Goal: Information Seeking & Learning: Learn about a topic

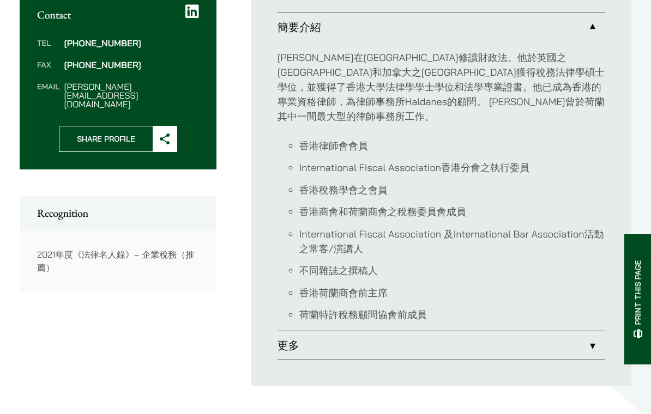
scroll to position [416, 0]
click at [585, 346] on link "更多" at bounding box center [441, 345] width 328 height 28
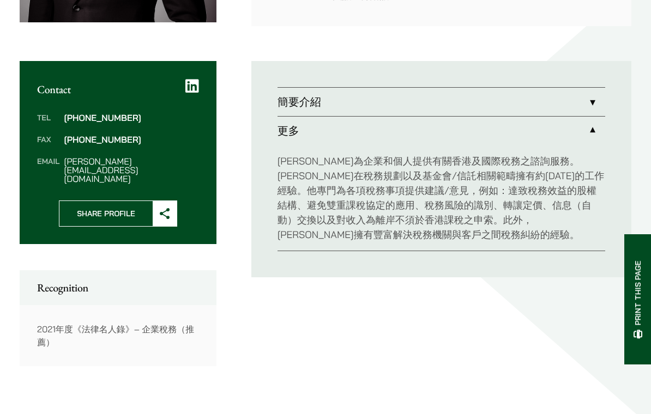
scroll to position [306, 0]
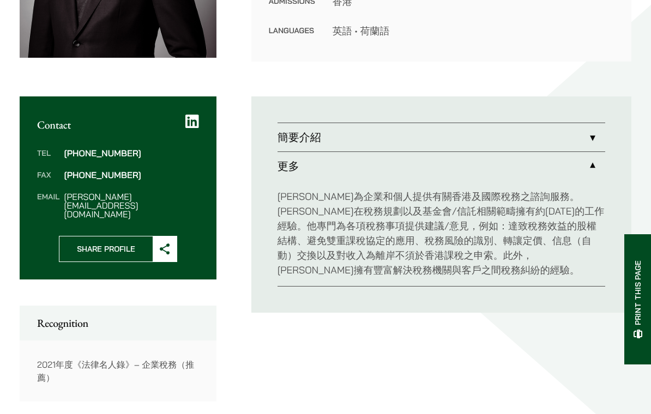
click at [596, 141] on link "簡要介紹" at bounding box center [441, 137] width 328 height 28
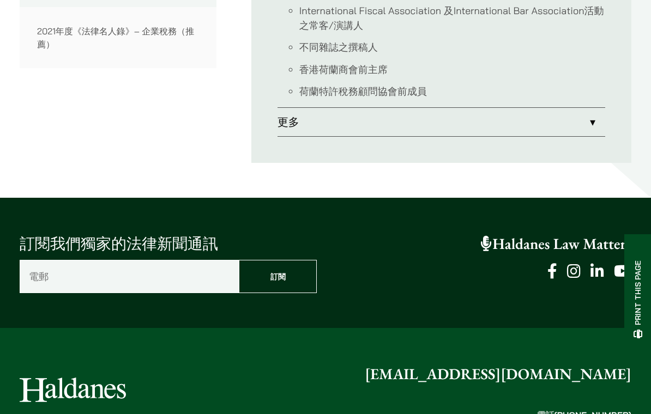
scroll to position [778, 0]
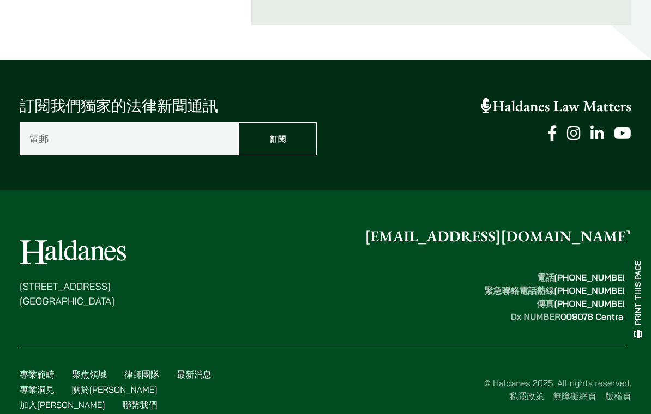
click at [44, 376] on link "專業範疇" at bounding box center [37, 374] width 35 height 11
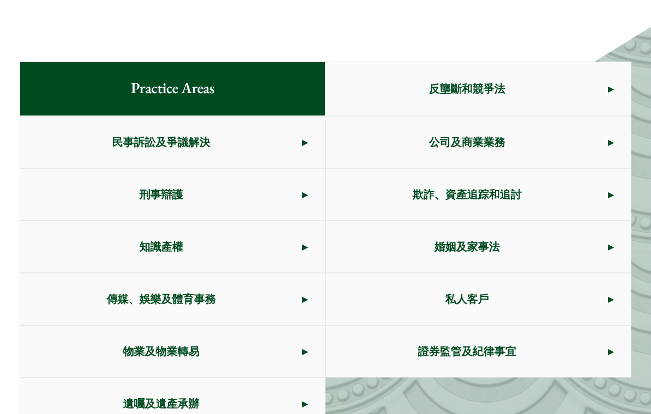
scroll to position [590, 0]
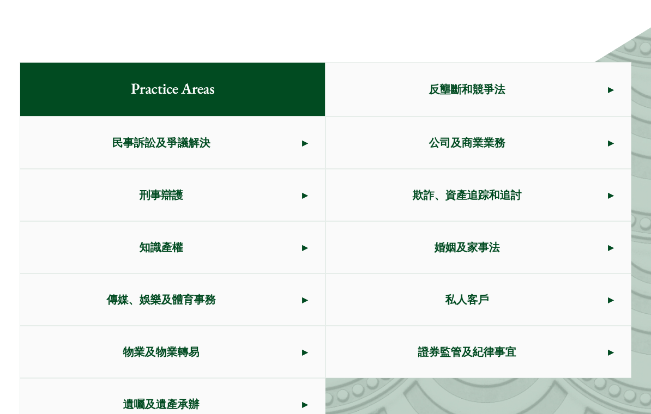
click at [583, 275] on span "私人客戶" at bounding box center [467, 300] width 282 height 51
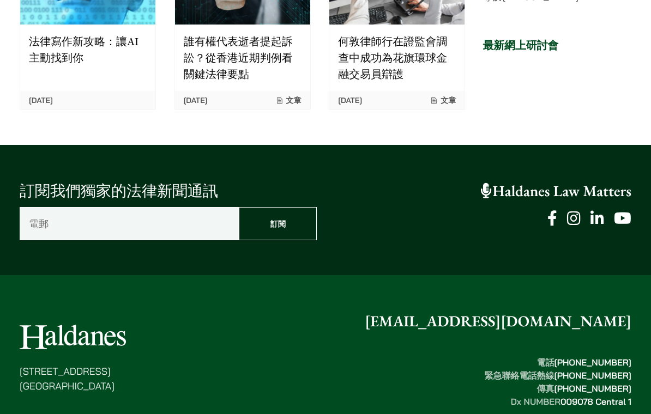
scroll to position [2719, 0]
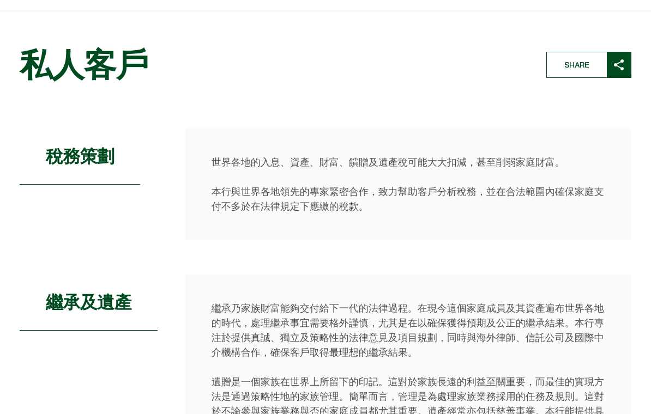
scroll to position [72, 0]
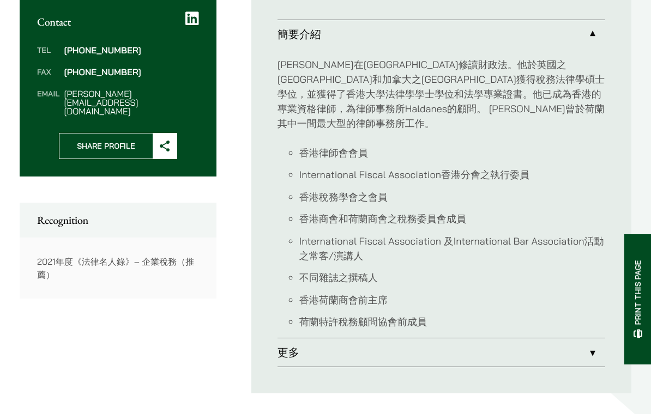
scroll to position [403, 0]
